Goal: Obtain resource: Download file/media

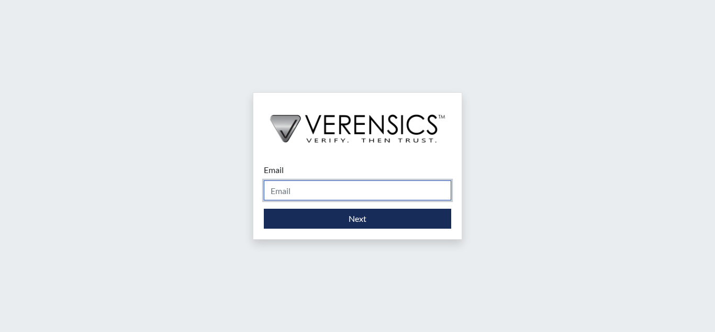
click at [293, 196] on input "Email" at bounding box center [357, 190] width 187 height 20
type input "[EMAIL_ADDRESS][PERSON_NAME][DOMAIN_NAME]"
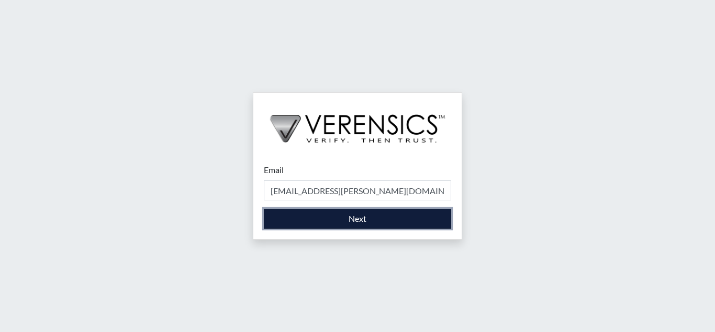
click at [278, 213] on button "Next" at bounding box center [357, 218] width 187 height 20
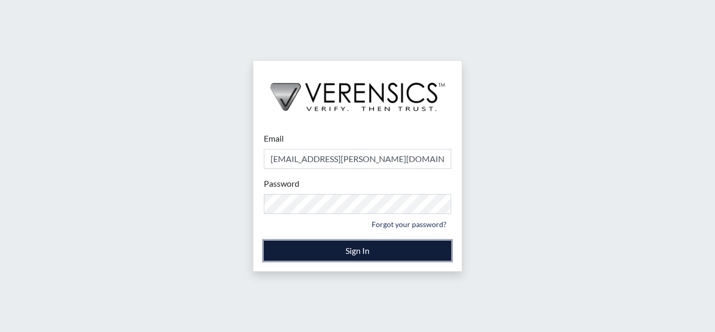
click at [301, 249] on button "Sign In" at bounding box center [357, 250] width 187 height 20
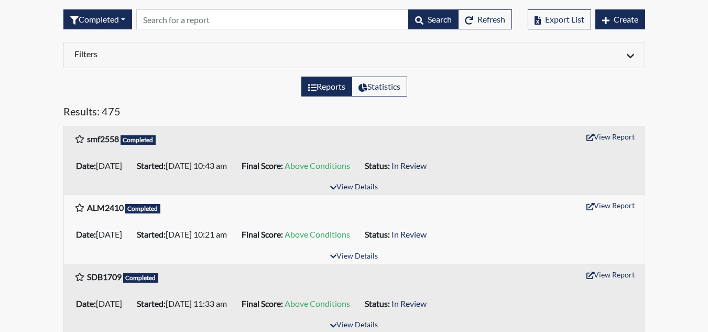
scroll to position [105, 0]
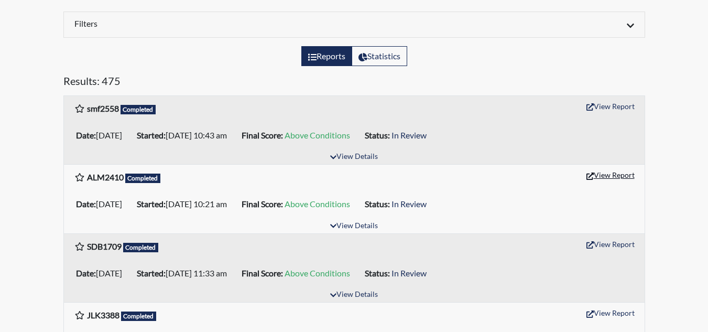
click at [626, 172] on button "View Report" at bounding box center [610, 175] width 58 height 16
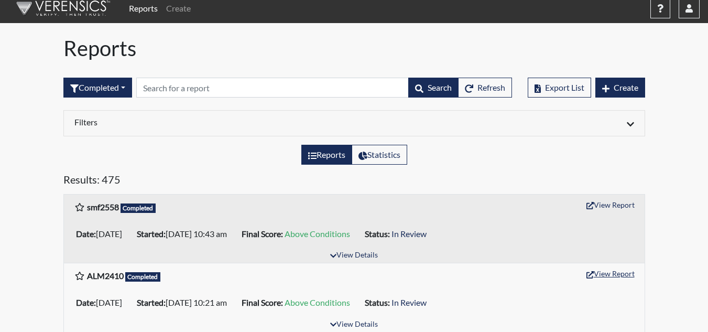
scroll to position [0, 0]
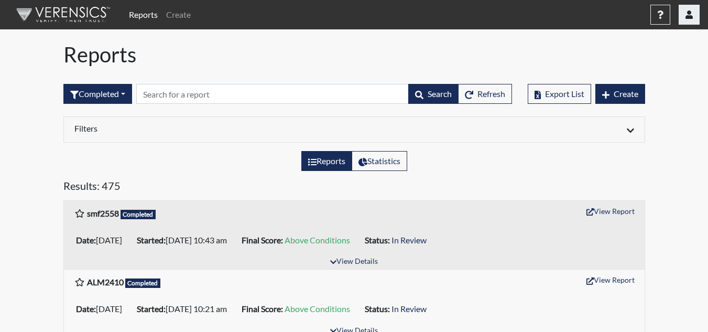
click at [691, 13] on icon "button" at bounding box center [688, 14] width 7 height 8
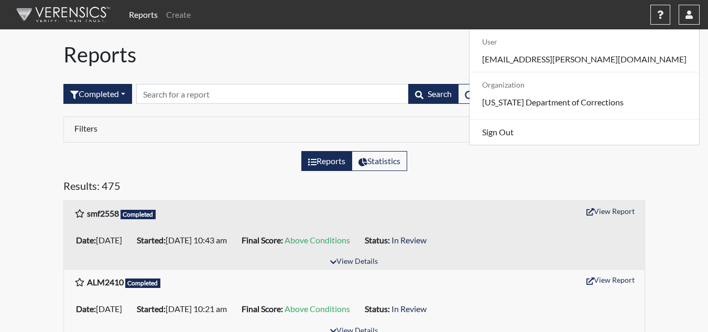
click at [638, 145] on div "User [EMAIL_ADDRESS][PERSON_NAME][DOMAIN_NAME] Organization [US_STATE] Departme…" at bounding box center [584, 87] width 230 height 116
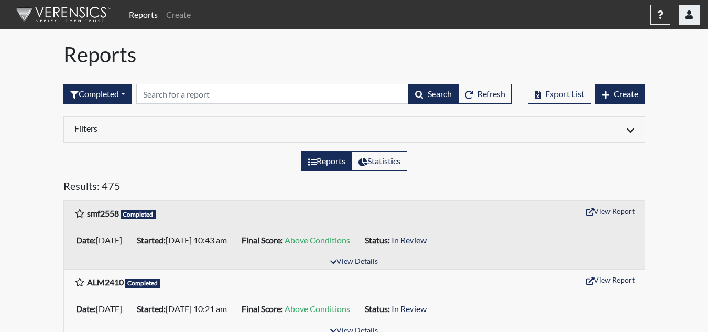
click at [691, 16] on icon "button" at bounding box center [688, 14] width 7 height 8
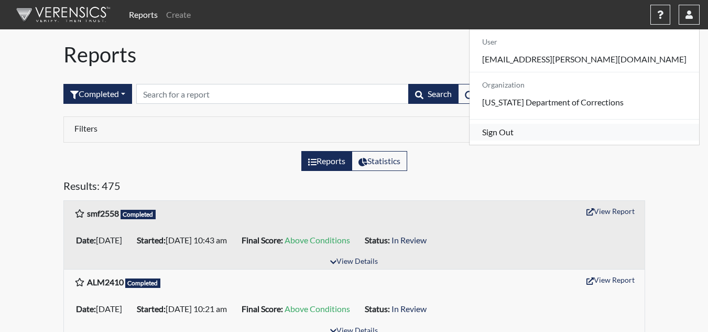
click at [626, 138] on link "Sign Out" at bounding box center [583, 132] width 229 height 17
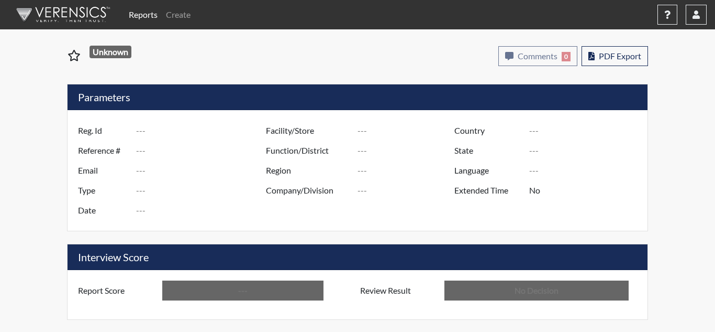
type input "ALM2410"
type input "51015"
type input "---"
type input "Corrections Pre-Employment"
type input "[DATE]"
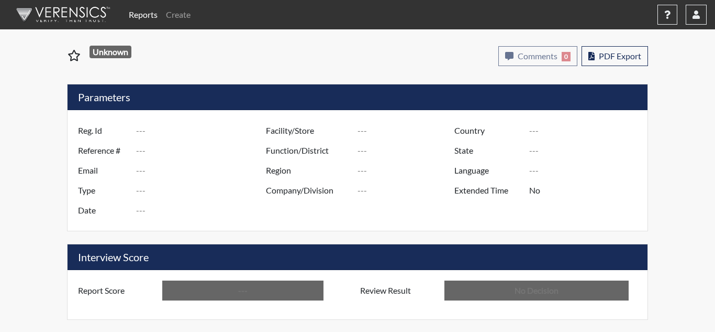
type input "Coastal SP"
type input "[GEOGRAPHIC_DATA]"
type input "[US_STATE]"
type input "English"
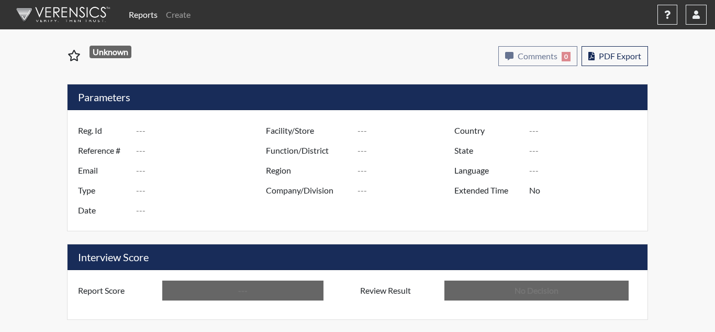
type input "Above Conditions"
type input "In Review"
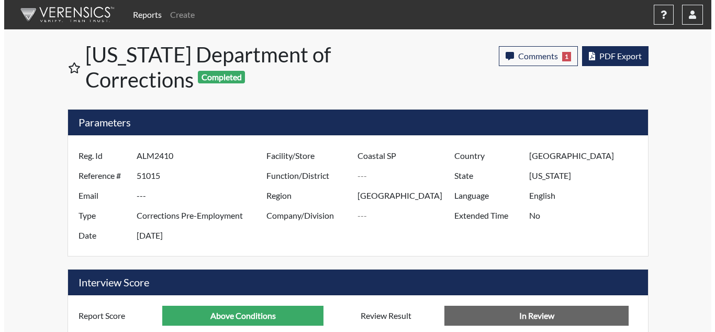
scroll to position [174, 435]
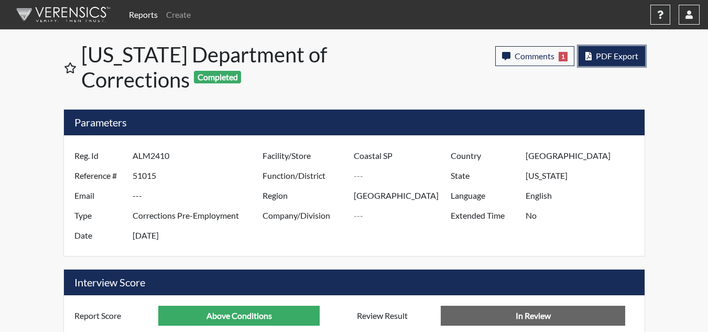
click at [610, 58] on span "PDF Export" at bounding box center [616, 56] width 42 height 10
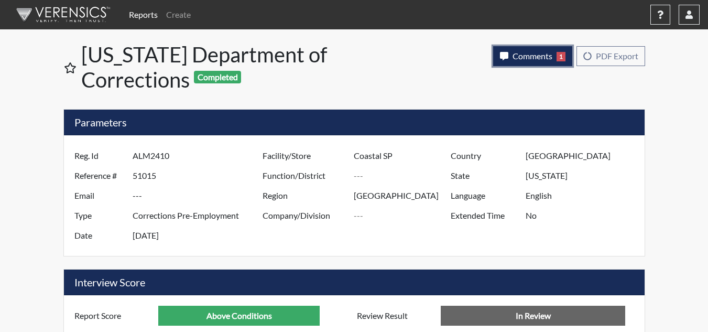
click at [557, 58] on span "1" at bounding box center [560, 56] width 9 height 9
